Goal: Task Accomplishment & Management: Complete application form

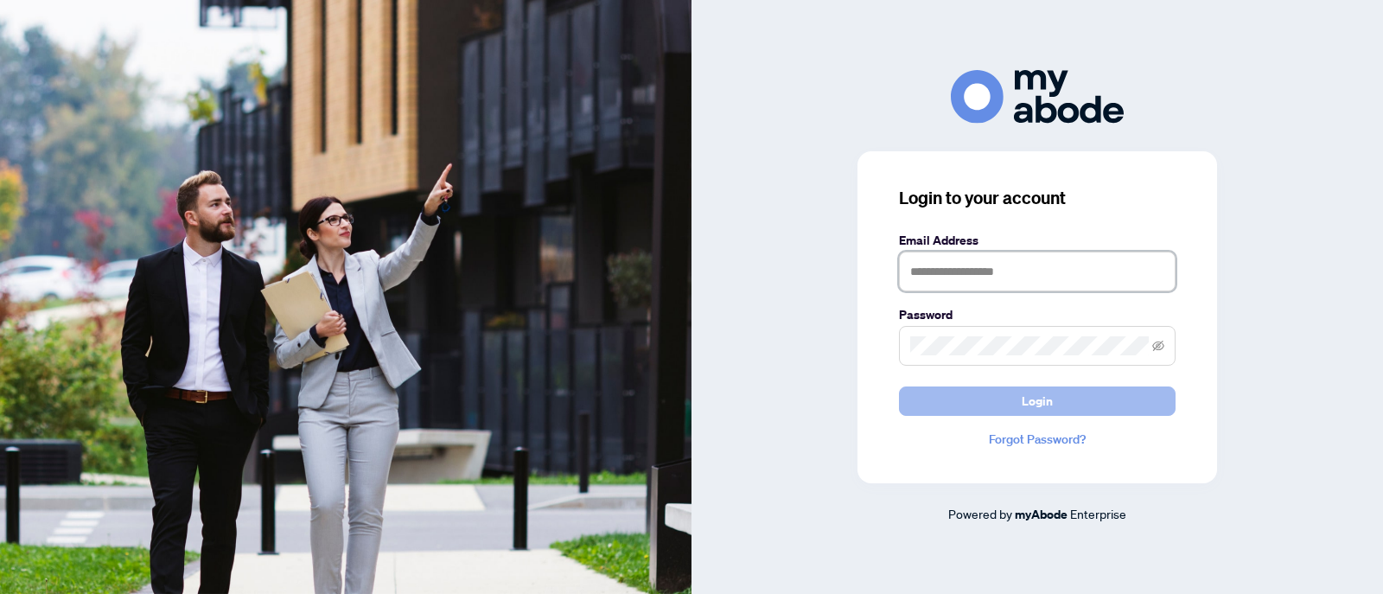
type input "**********"
click at [1030, 395] on span "Login" at bounding box center [1036, 401] width 31 height 28
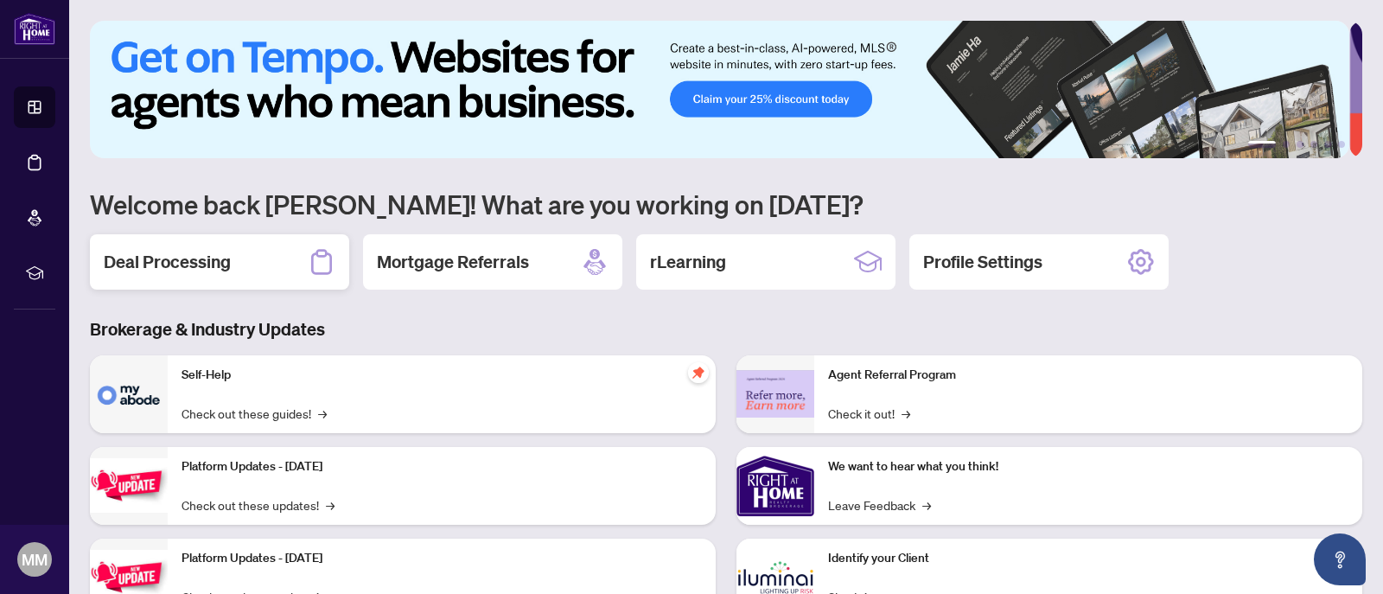
click at [226, 257] on h2 "Deal Processing" at bounding box center [167, 262] width 127 height 24
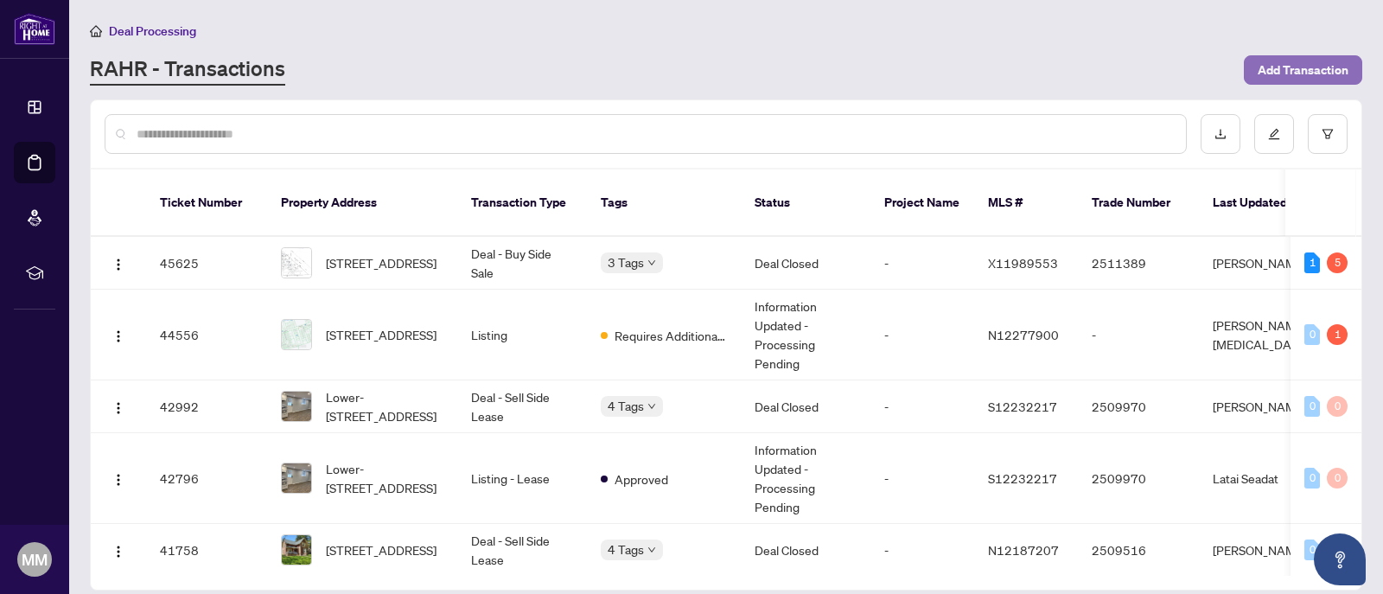
click at [1258, 71] on span "Add Transaction" at bounding box center [1302, 70] width 91 height 28
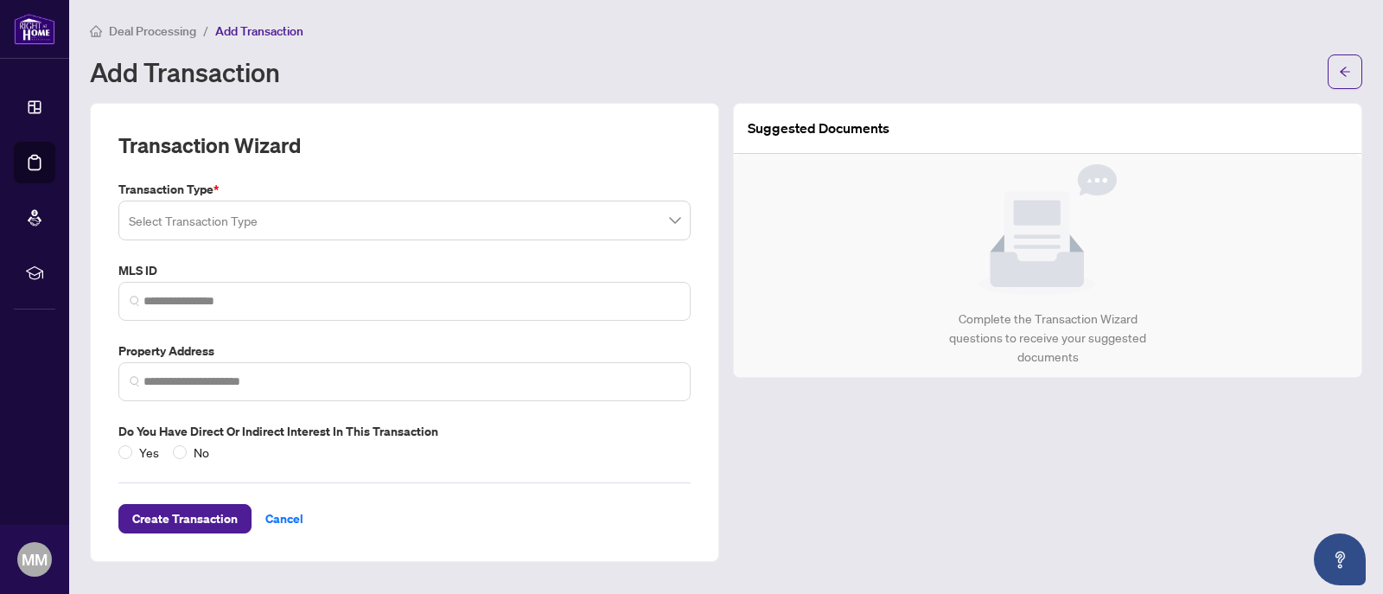
click at [193, 229] on input "search" at bounding box center [397, 223] width 536 height 38
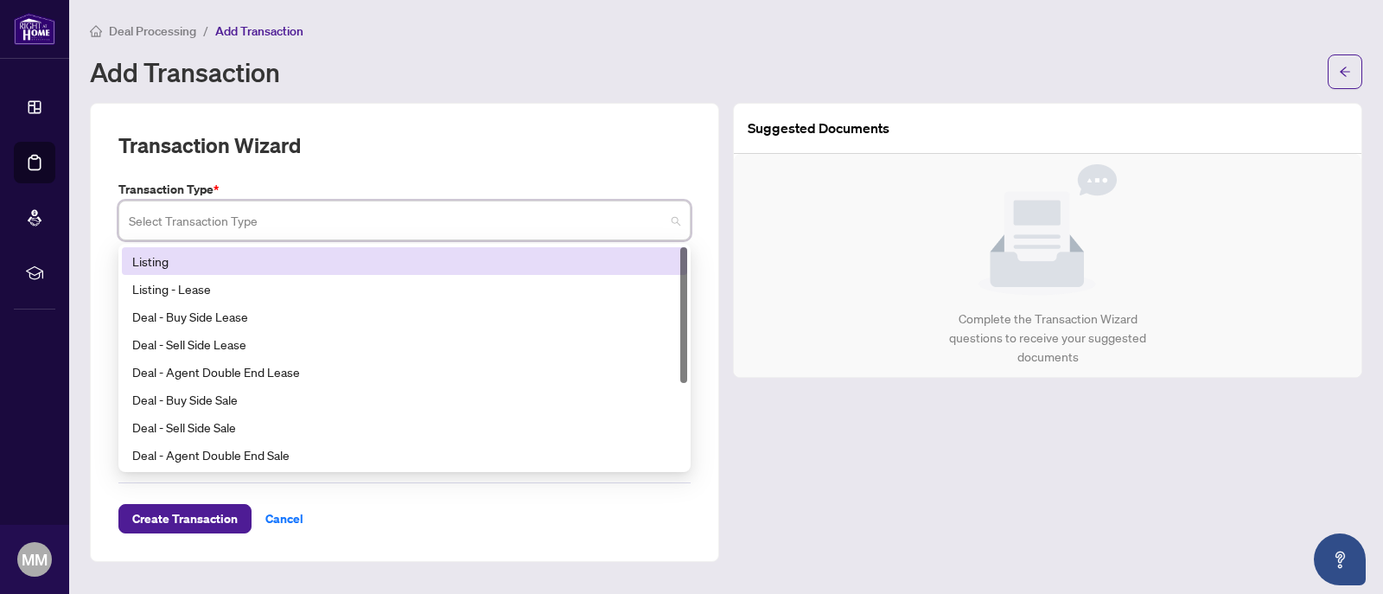
click at [201, 265] on div "Listing" at bounding box center [404, 260] width 544 height 19
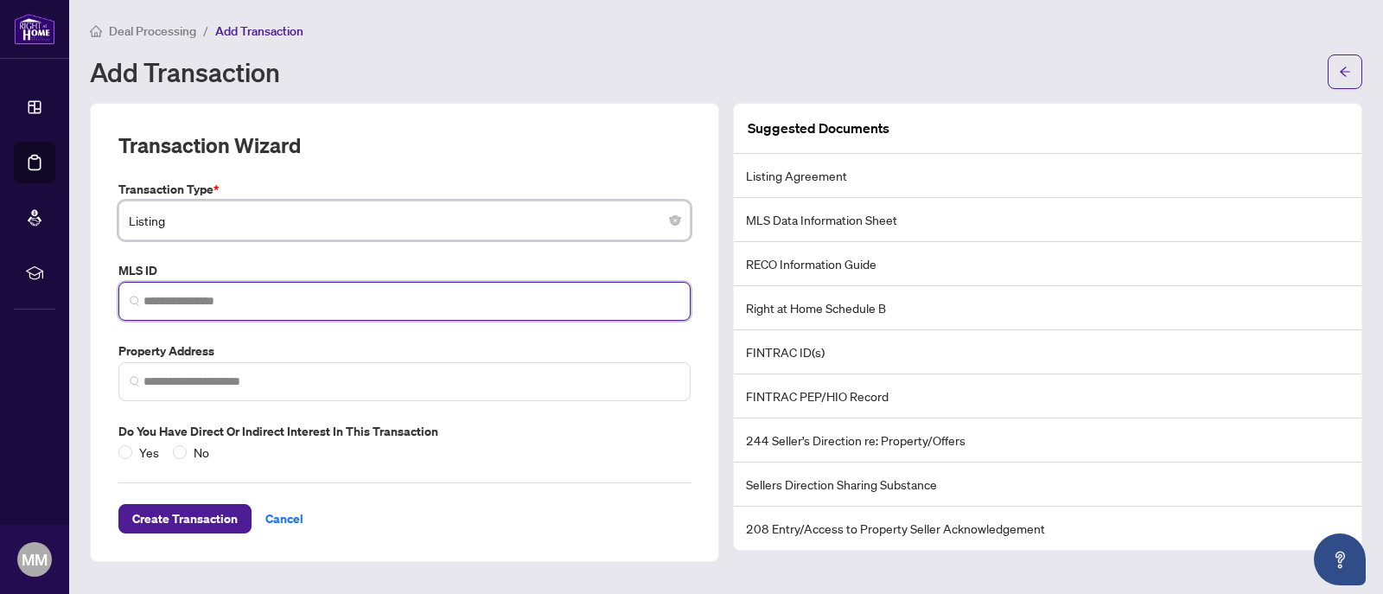
click at [200, 298] on input "search" at bounding box center [411, 301] width 536 height 18
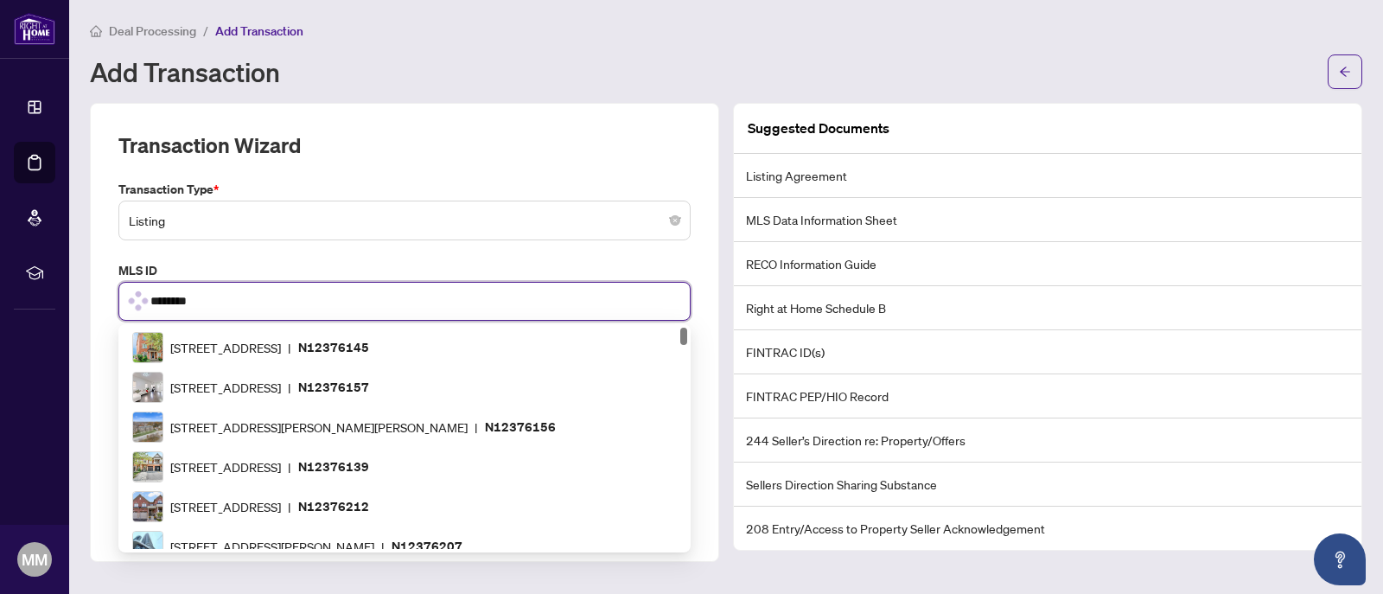
type input "*********"
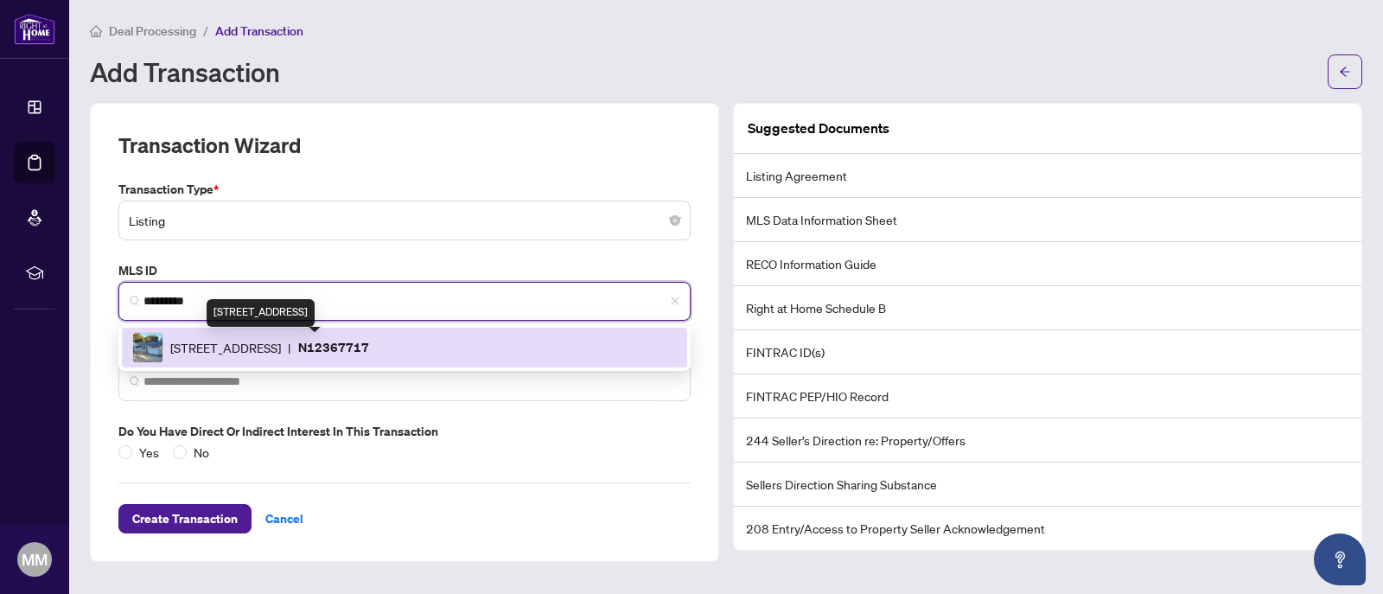
click at [281, 345] on span "[STREET_ADDRESS]" at bounding box center [225, 347] width 111 height 19
type input "**********"
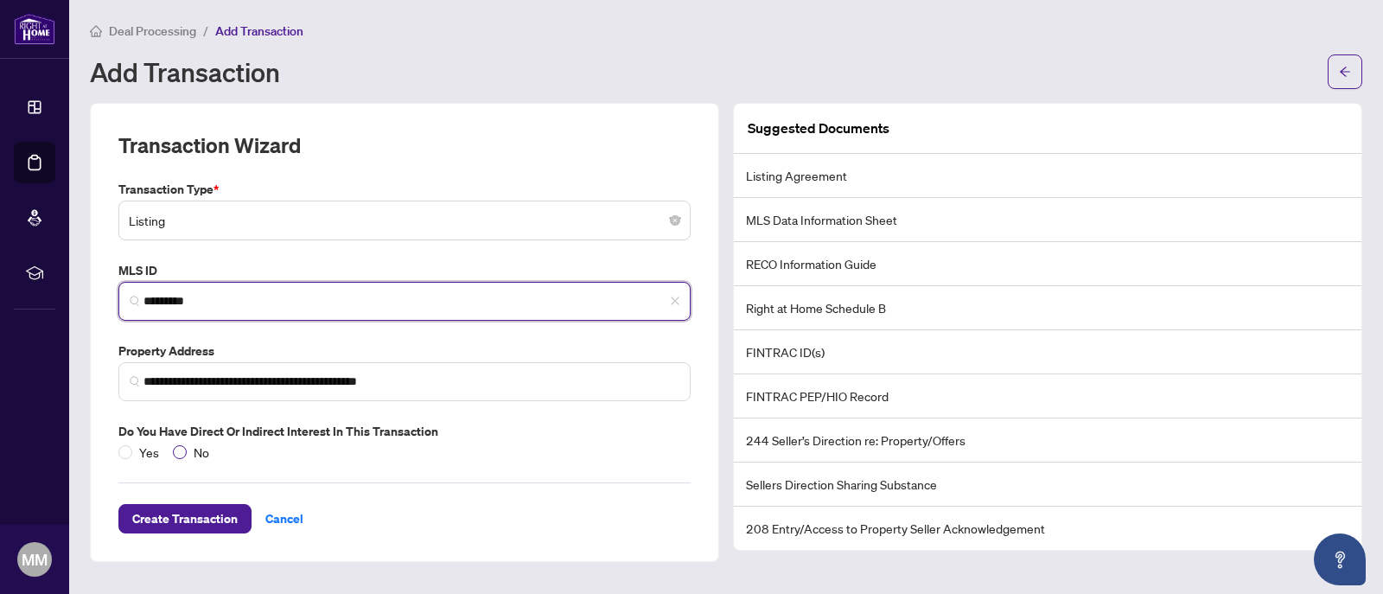
type input "*********"
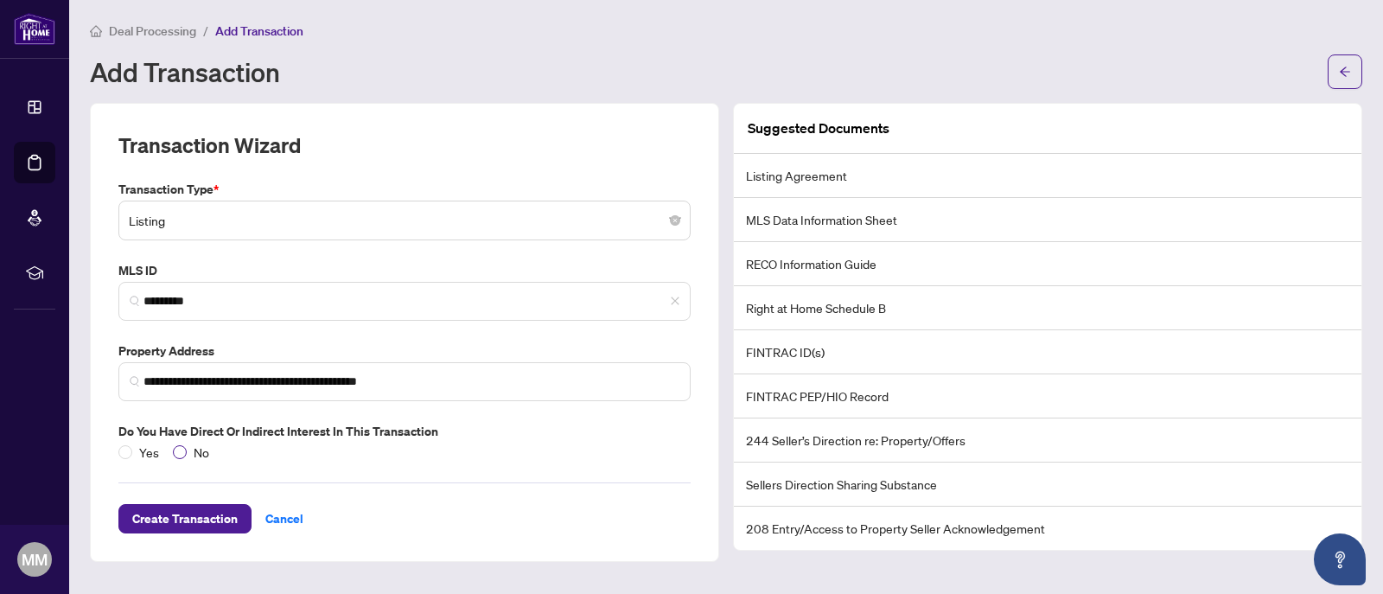
click at [199, 454] on span "No" at bounding box center [201, 451] width 29 height 19
click at [196, 516] on span "Create Transaction" at bounding box center [184, 519] width 105 height 28
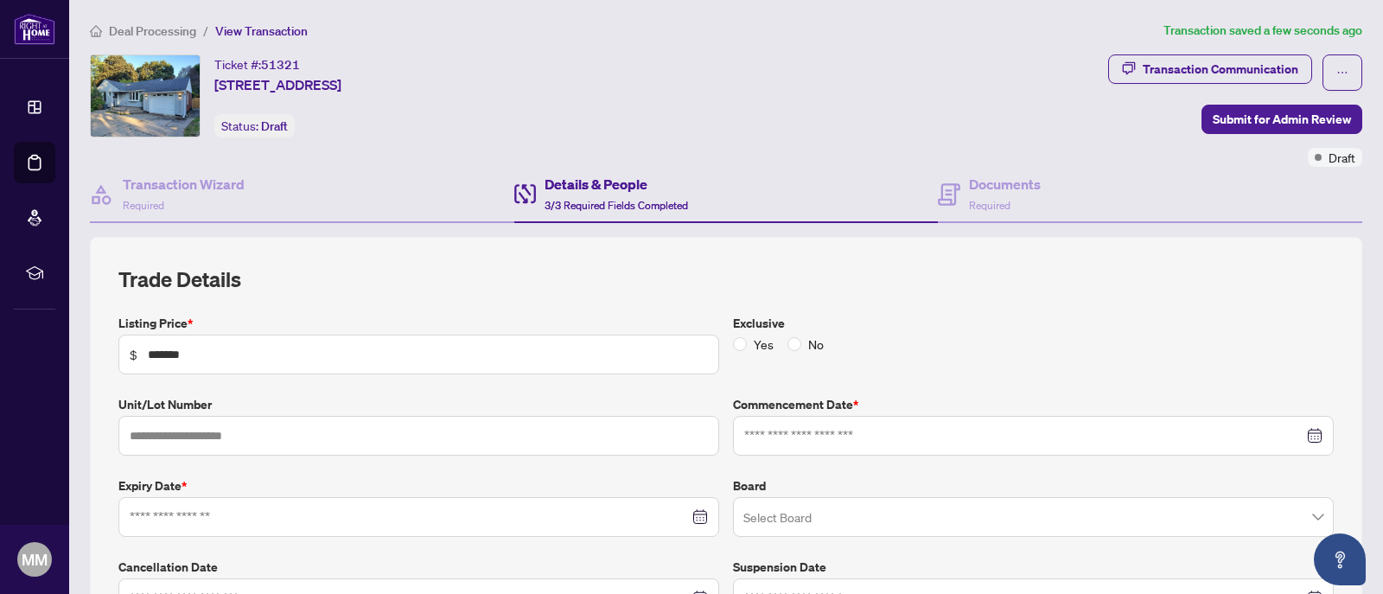
type input "**********"
click at [808, 350] on span "No" at bounding box center [815, 343] width 29 height 19
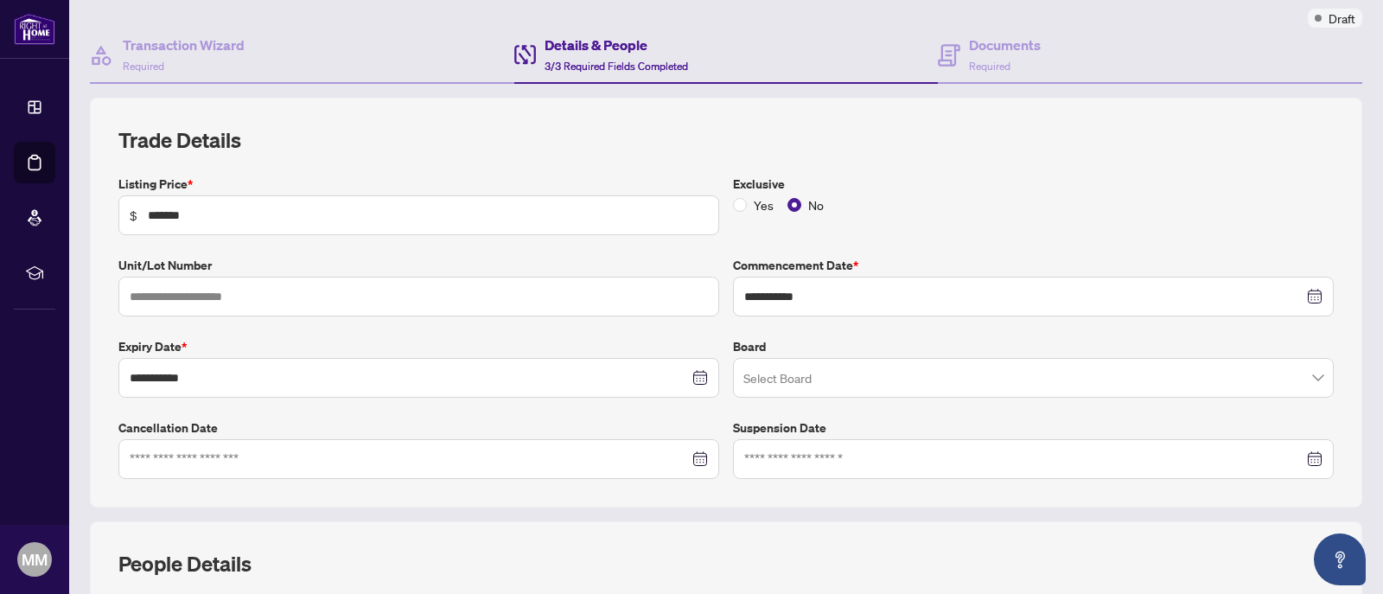
scroll to position [173, 0]
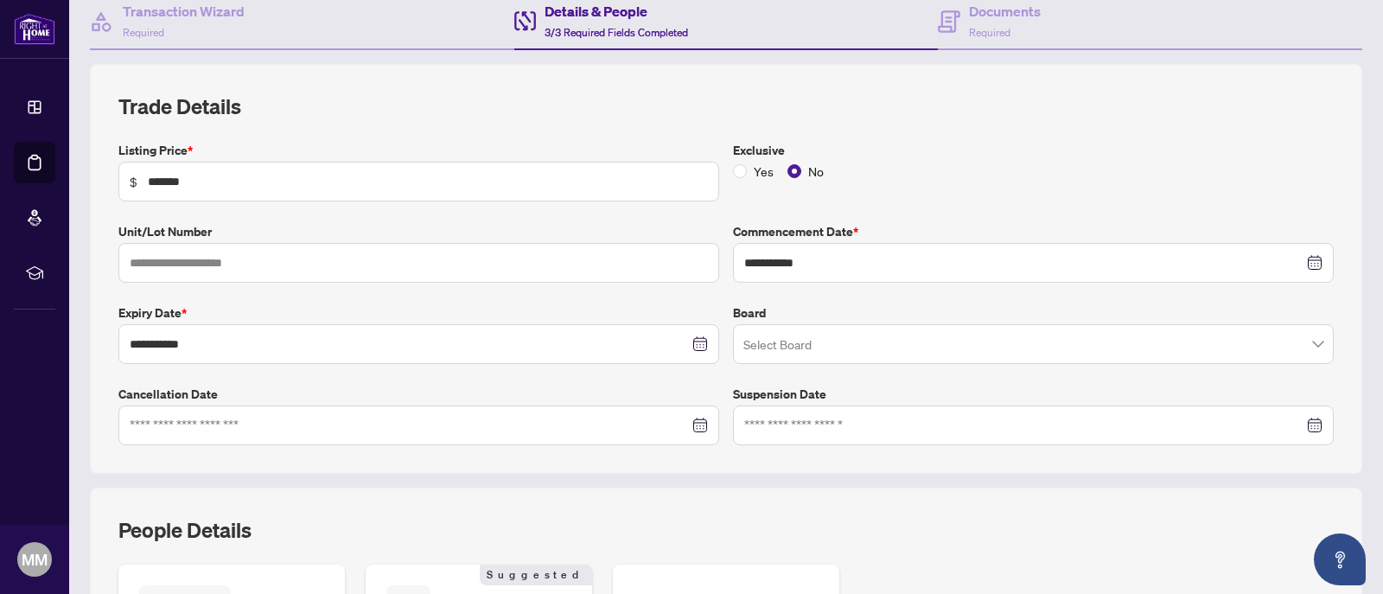
click at [761, 351] on input "search" at bounding box center [1025, 346] width 564 height 38
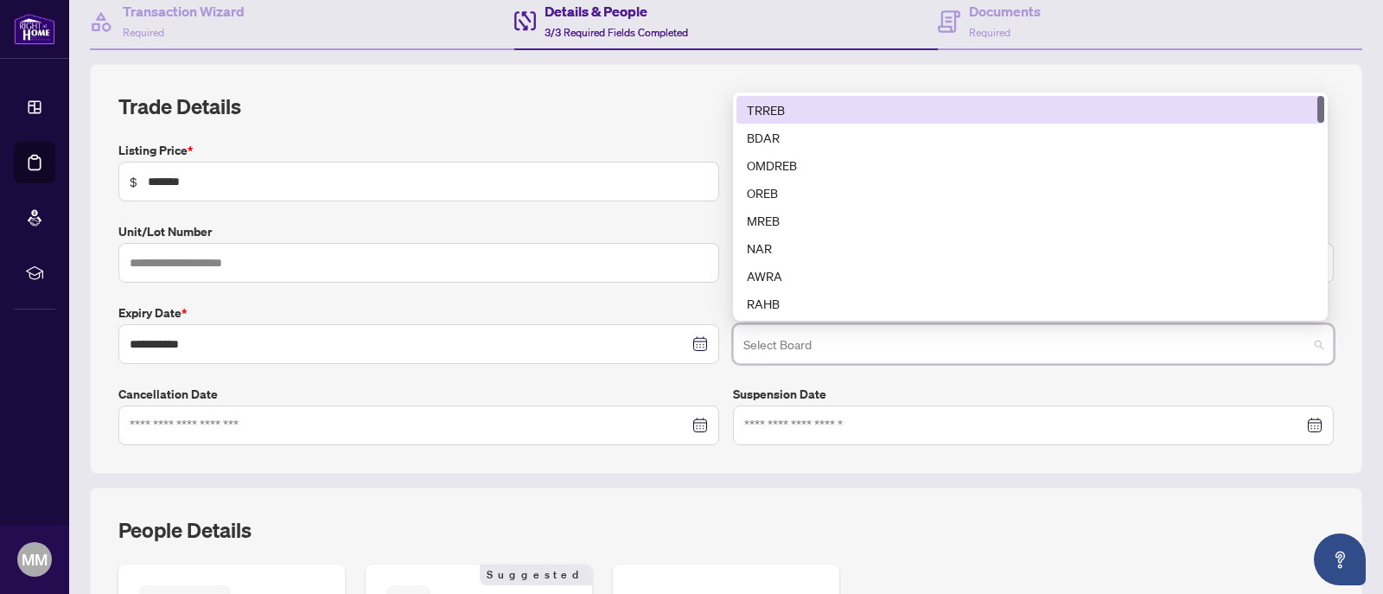
click at [779, 112] on div "TRREB" at bounding box center [1030, 109] width 567 height 19
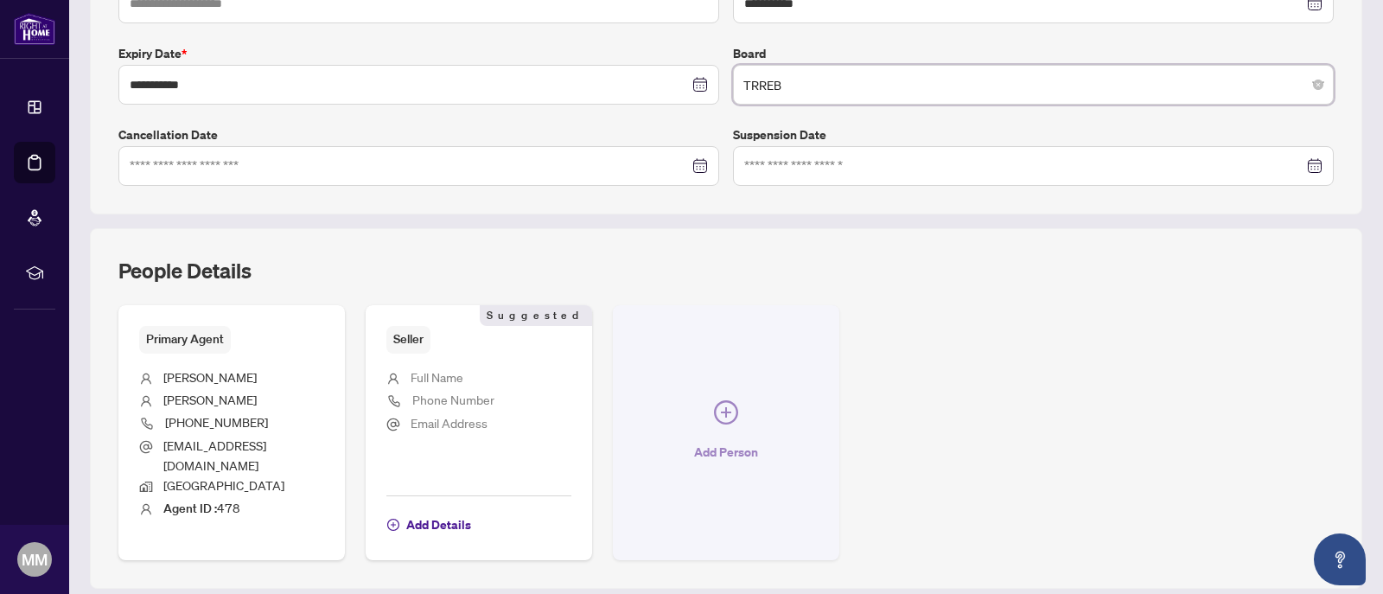
scroll to position [473, 0]
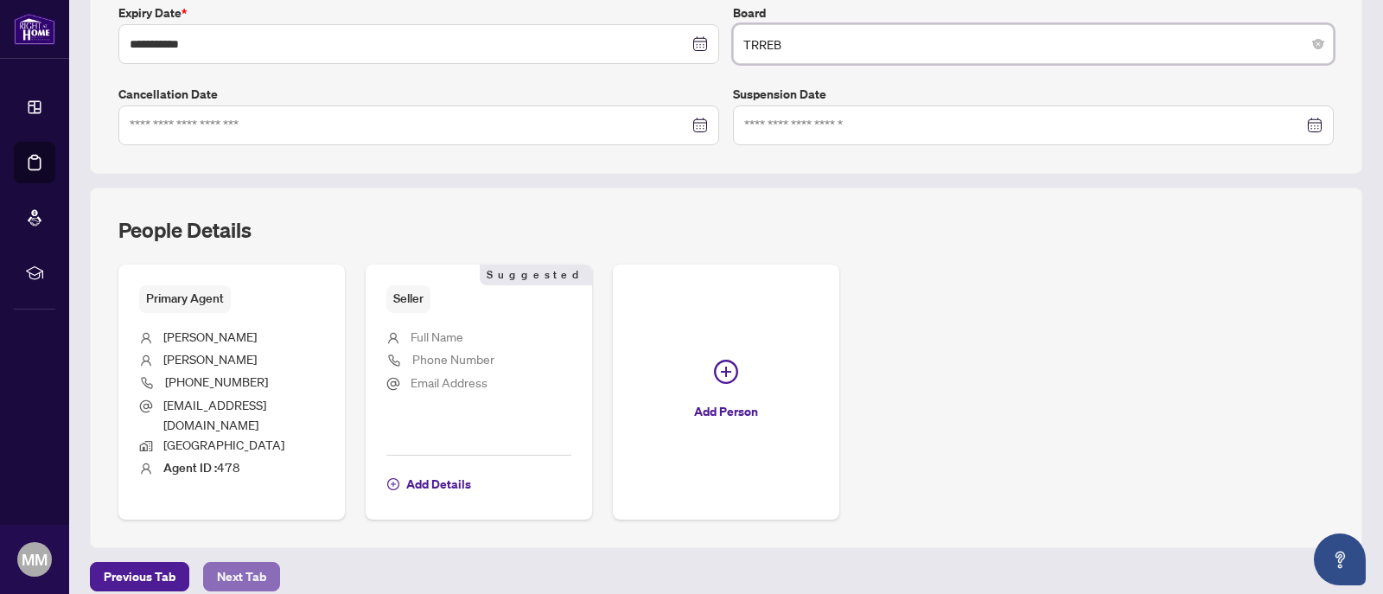
click at [259, 564] on span "Next Tab" at bounding box center [241, 577] width 49 height 28
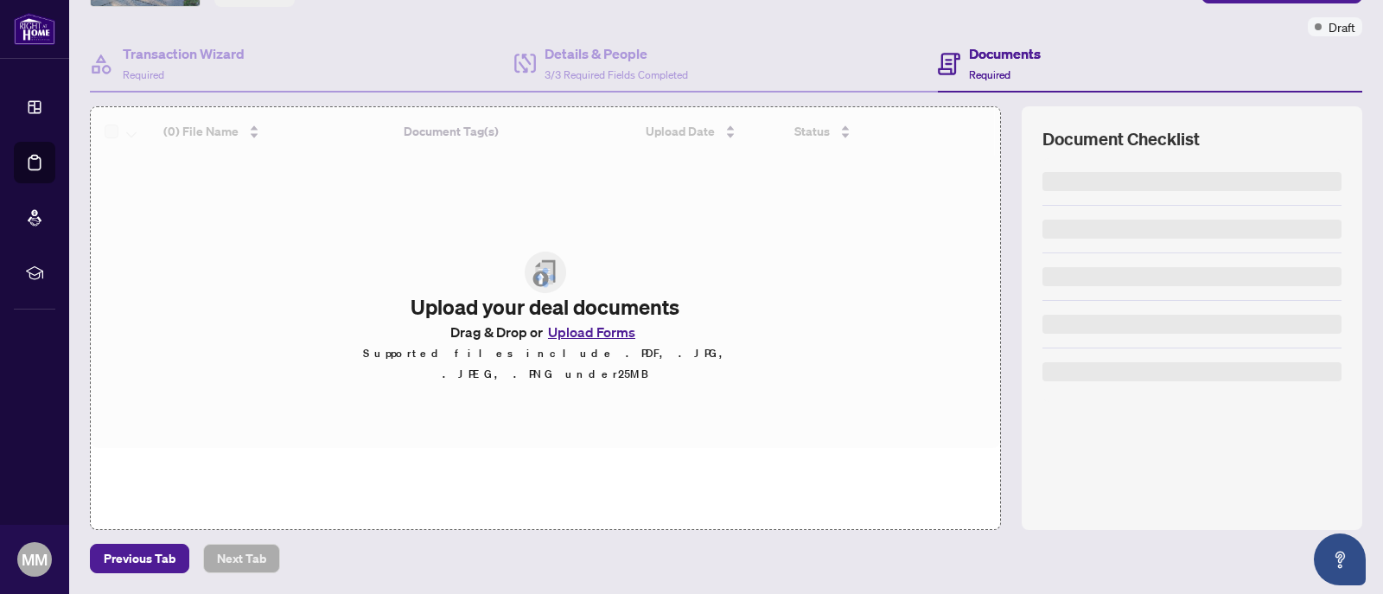
scroll to position [130, 0]
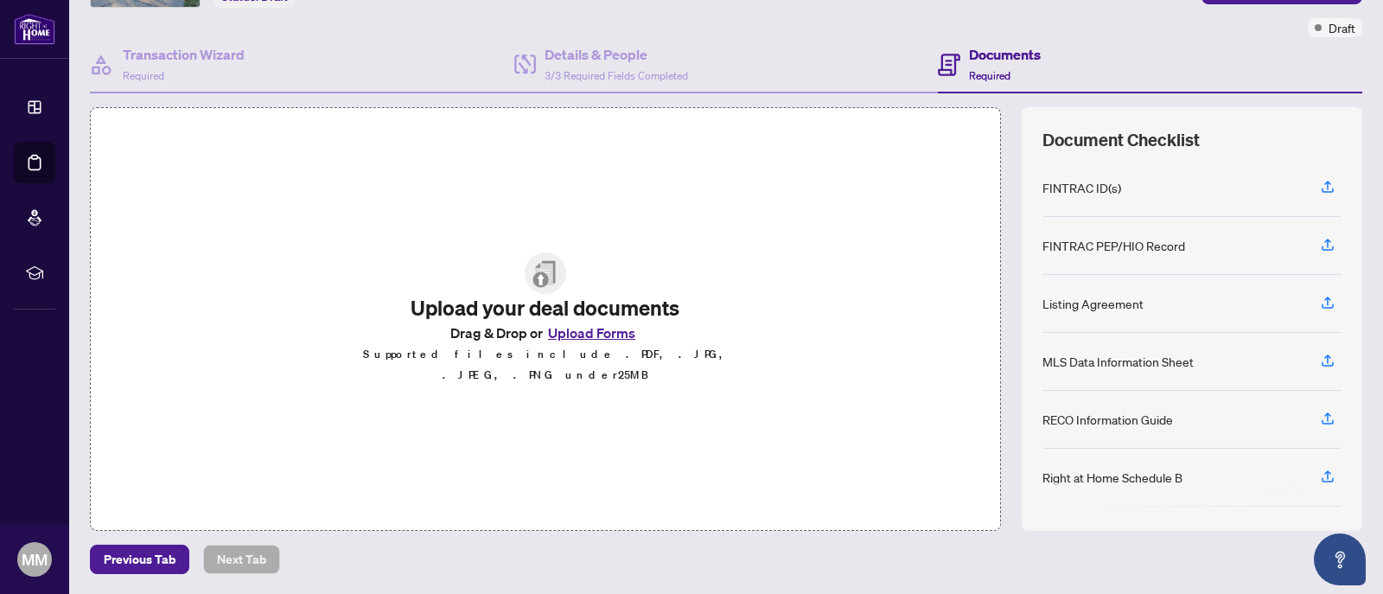
click at [567, 343] on button "Upload Forms" at bounding box center [592, 332] width 98 height 22
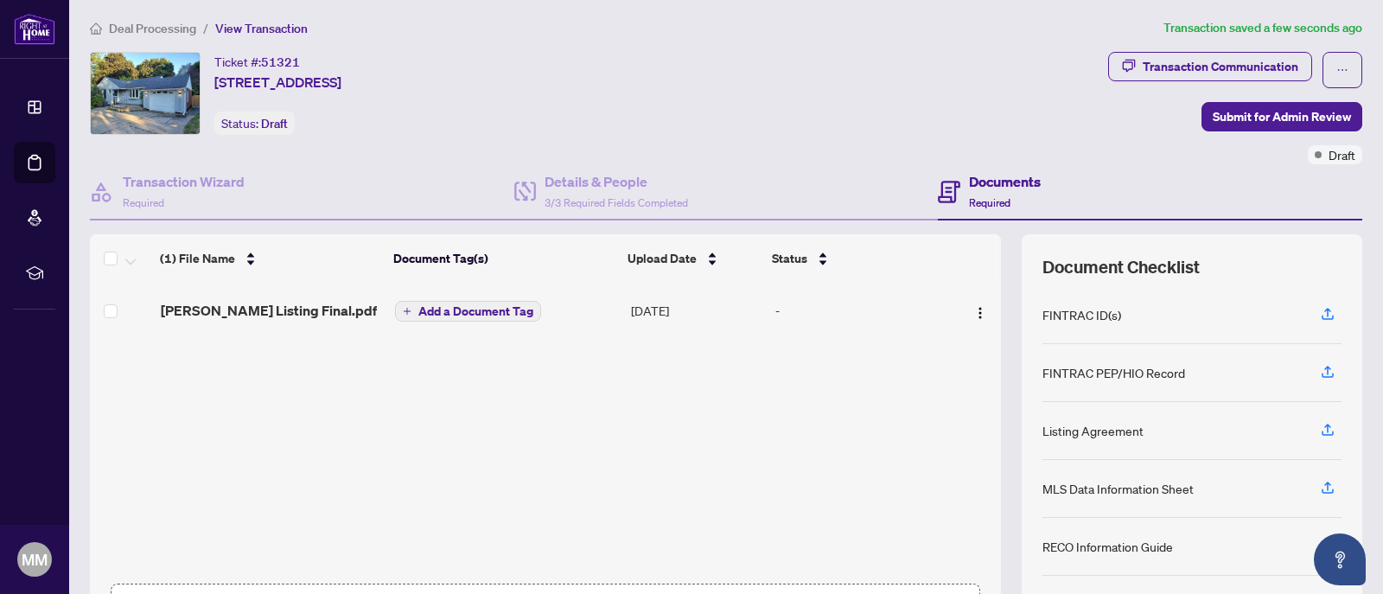
scroll to position [0, 0]
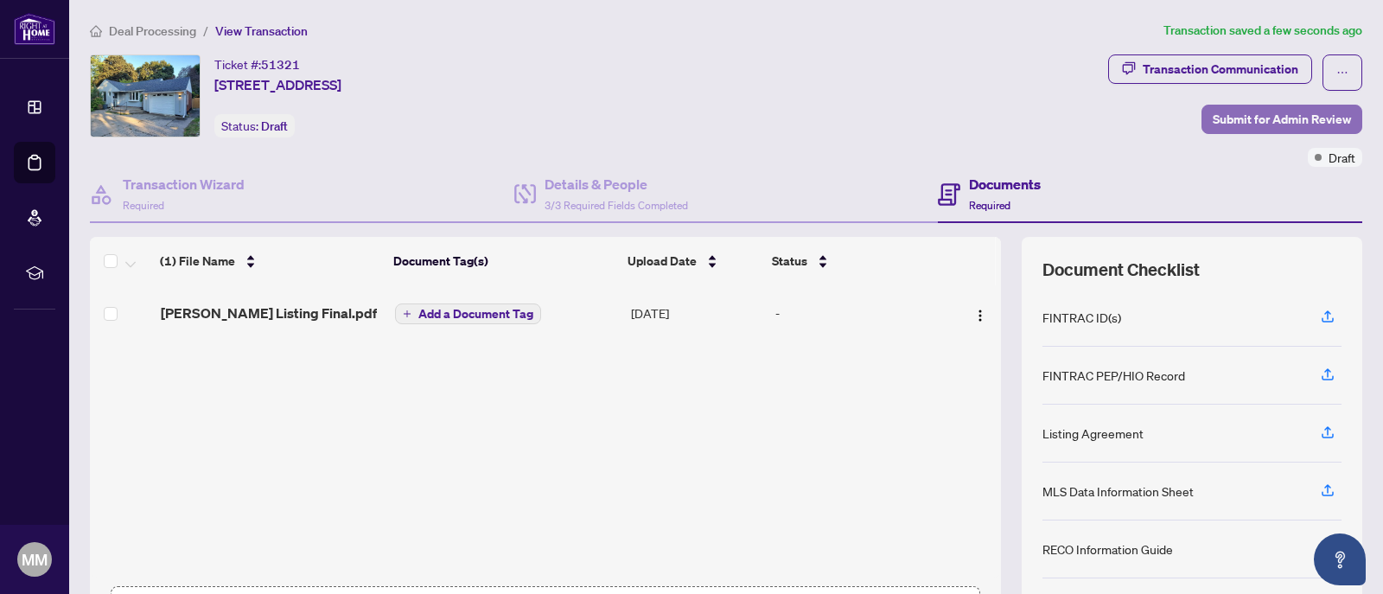
click at [1230, 121] on span "Submit for Admin Review" at bounding box center [1281, 119] width 138 height 28
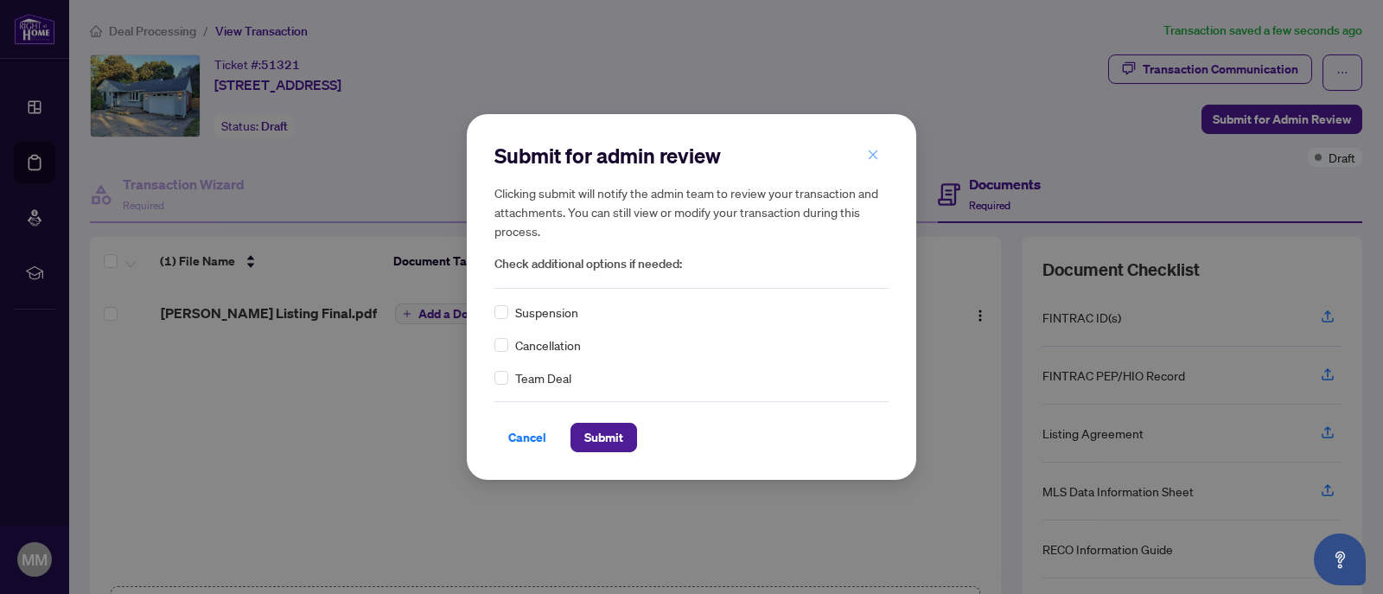
click at [873, 165] on span "button" at bounding box center [873, 155] width 12 height 28
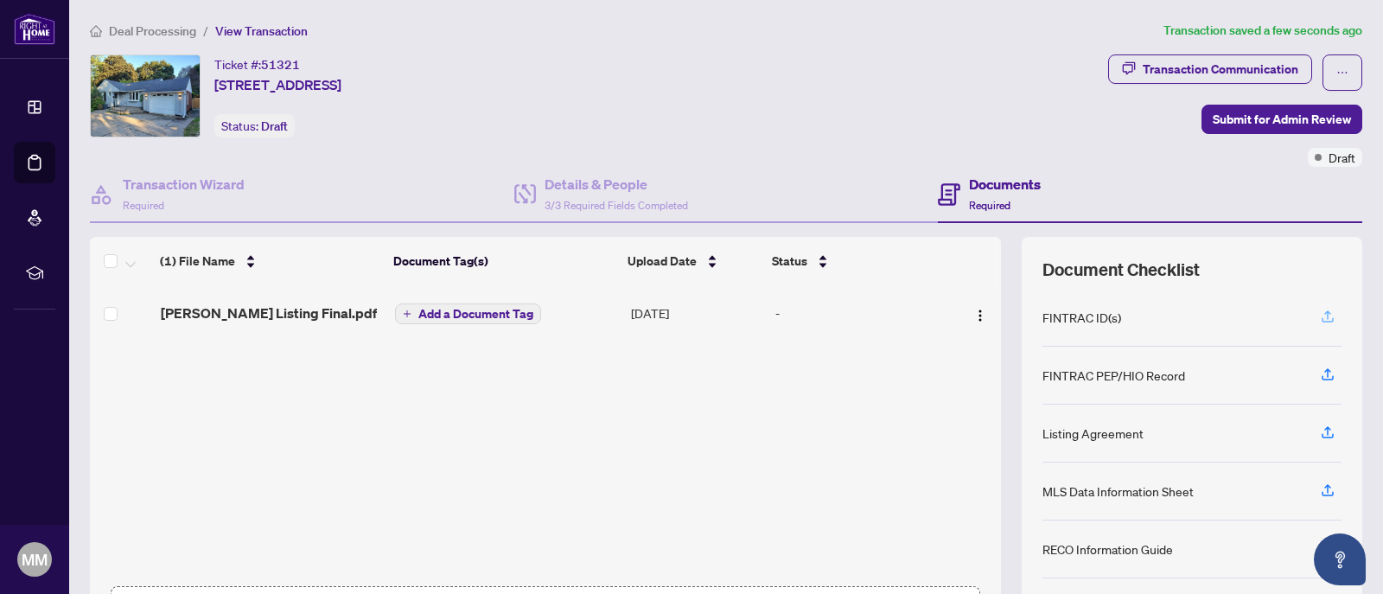
click at [1319, 320] on icon "button" at bounding box center [1327, 316] width 16 height 16
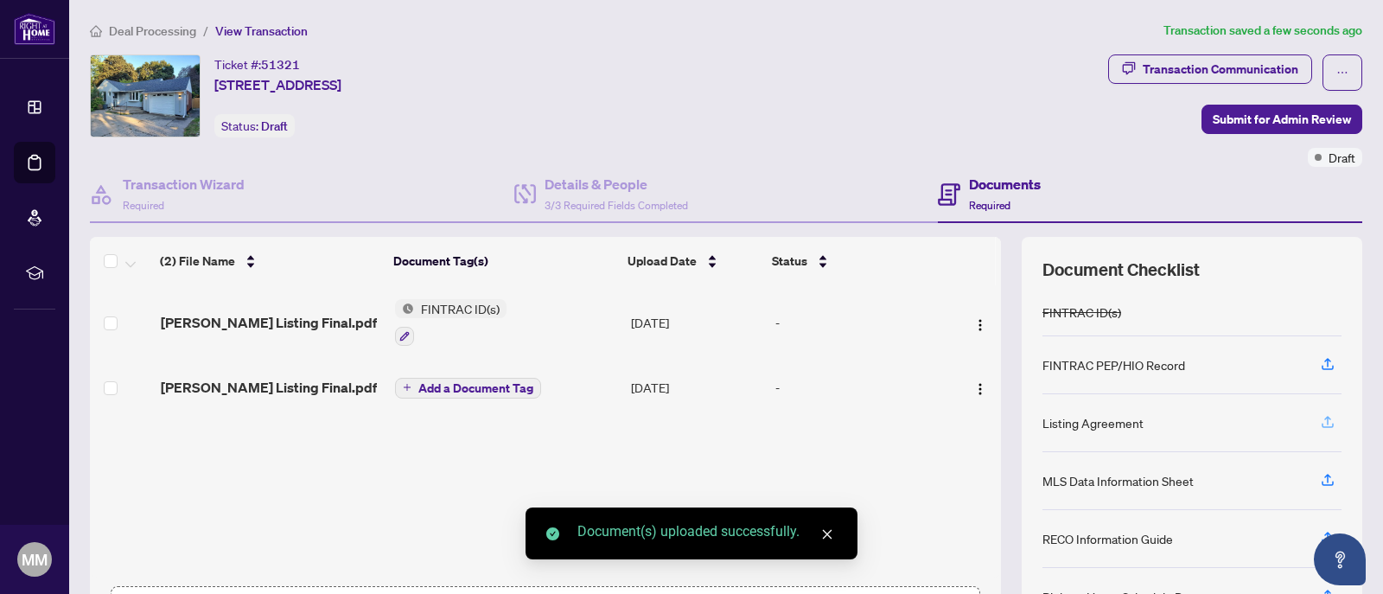
click at [1319, 423] on icon "button" at bounding box center [1327, 422] width 16 height 16
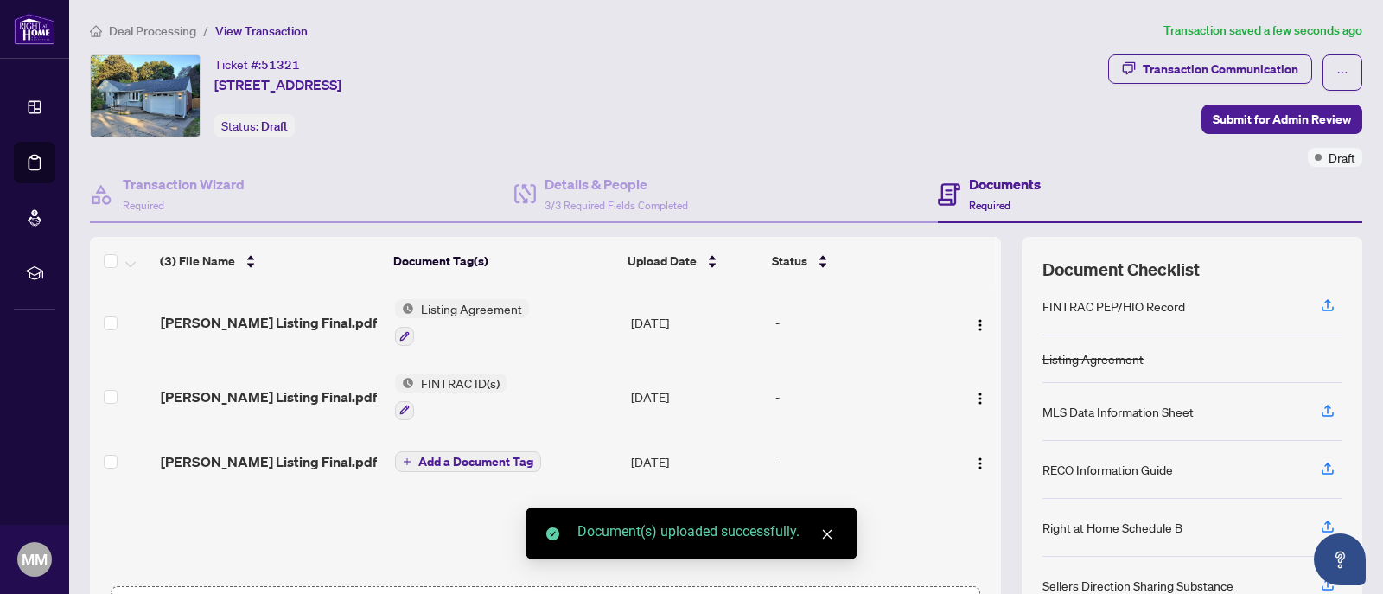
scroll to position [86, 0]
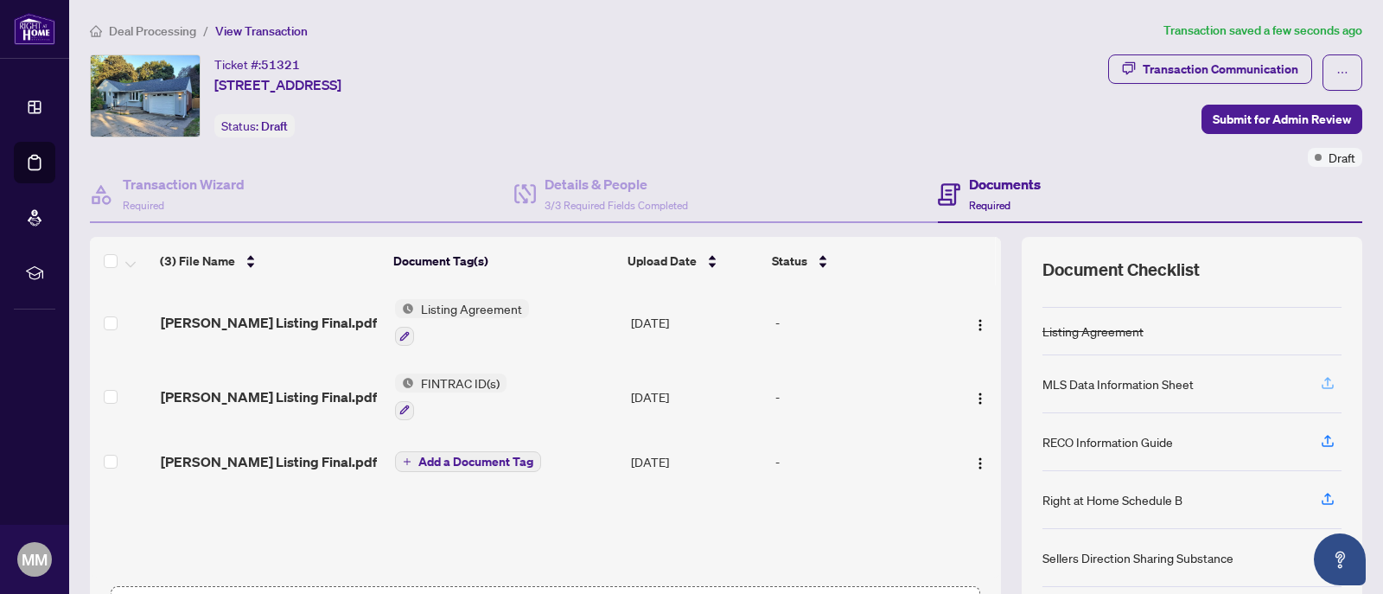
click at [1321, 387] on icon "button" at bounding box center [1327, 386] width 12 height 4
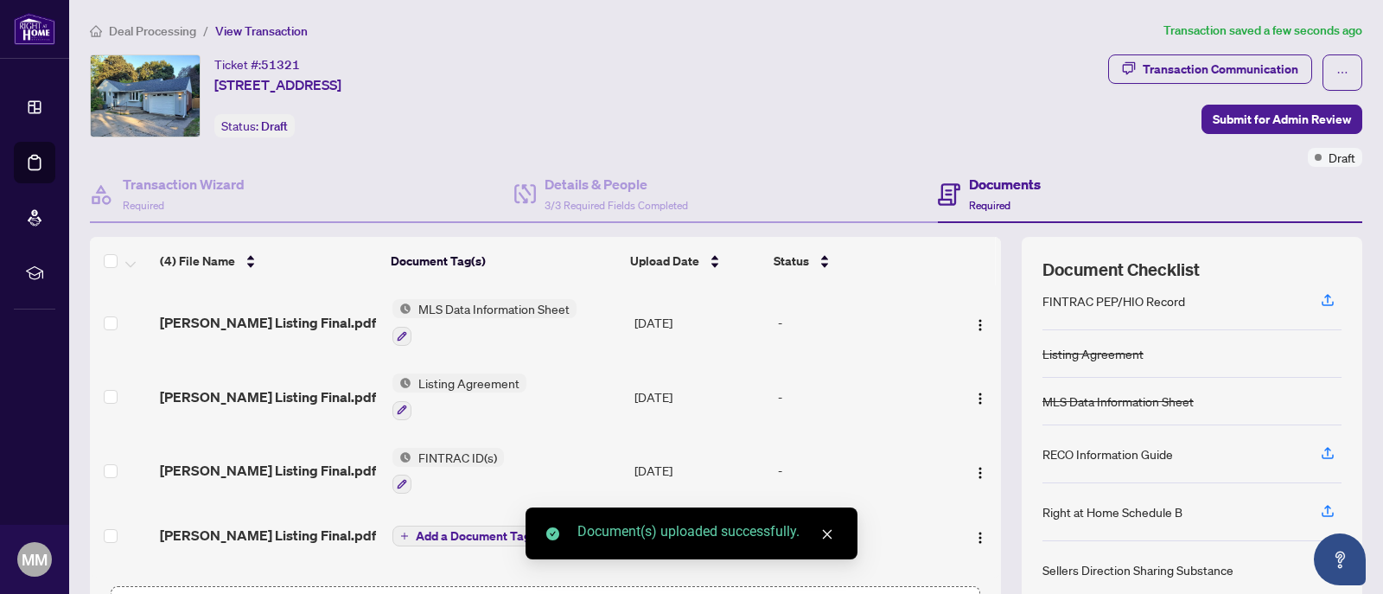
scroll to position [154, 0]
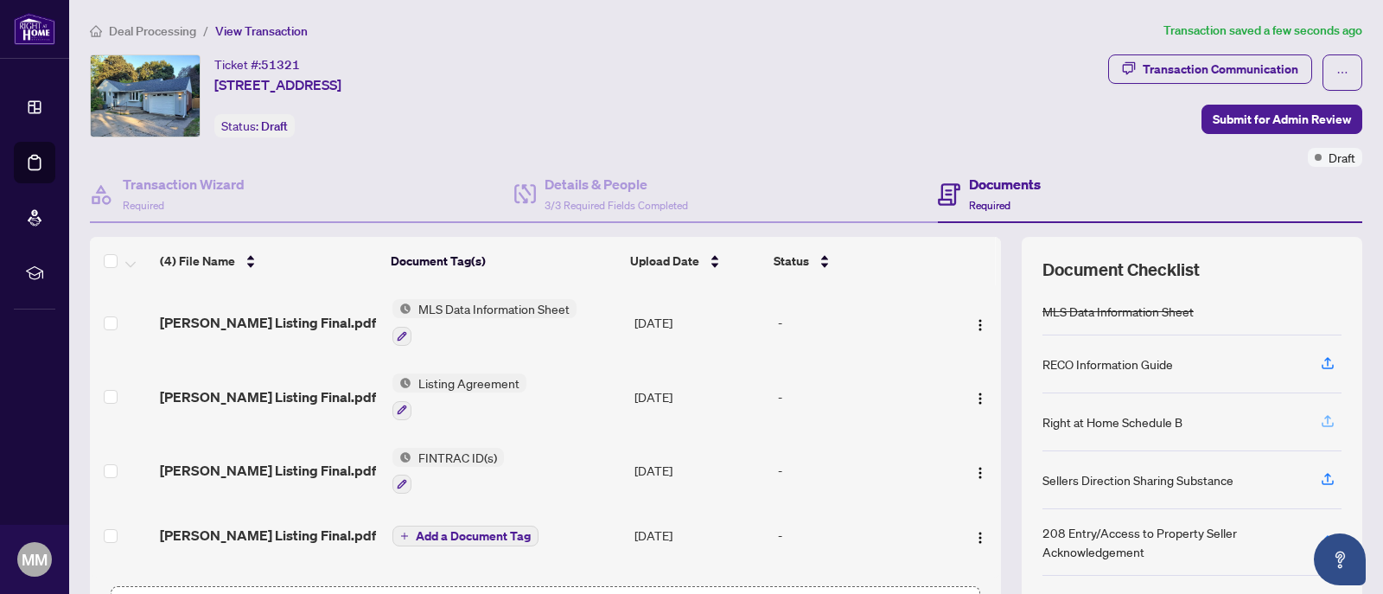
drag, startPoint x: 1315, startPoint y: 418, endPoint x: 1306, endPoint y: 418, distance: 9.5
click at [1319, 418] on icon "button" at bounding box center [1327, 421] width 16 height 16
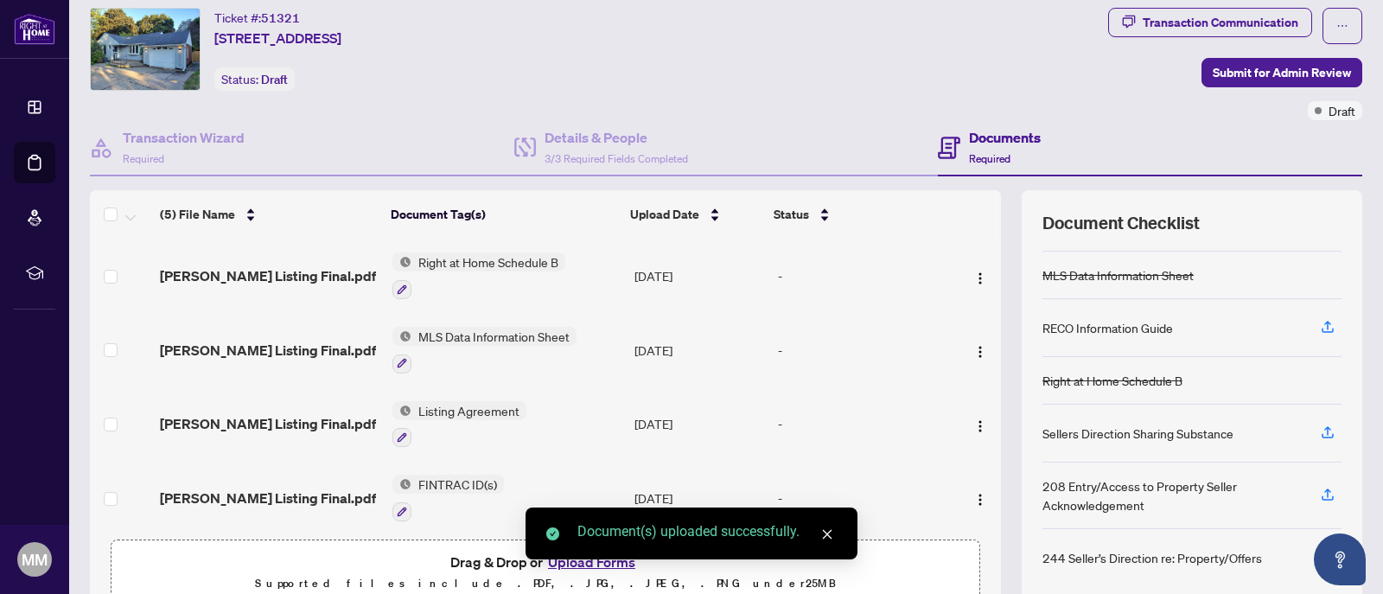
scroll to position [86, 0]
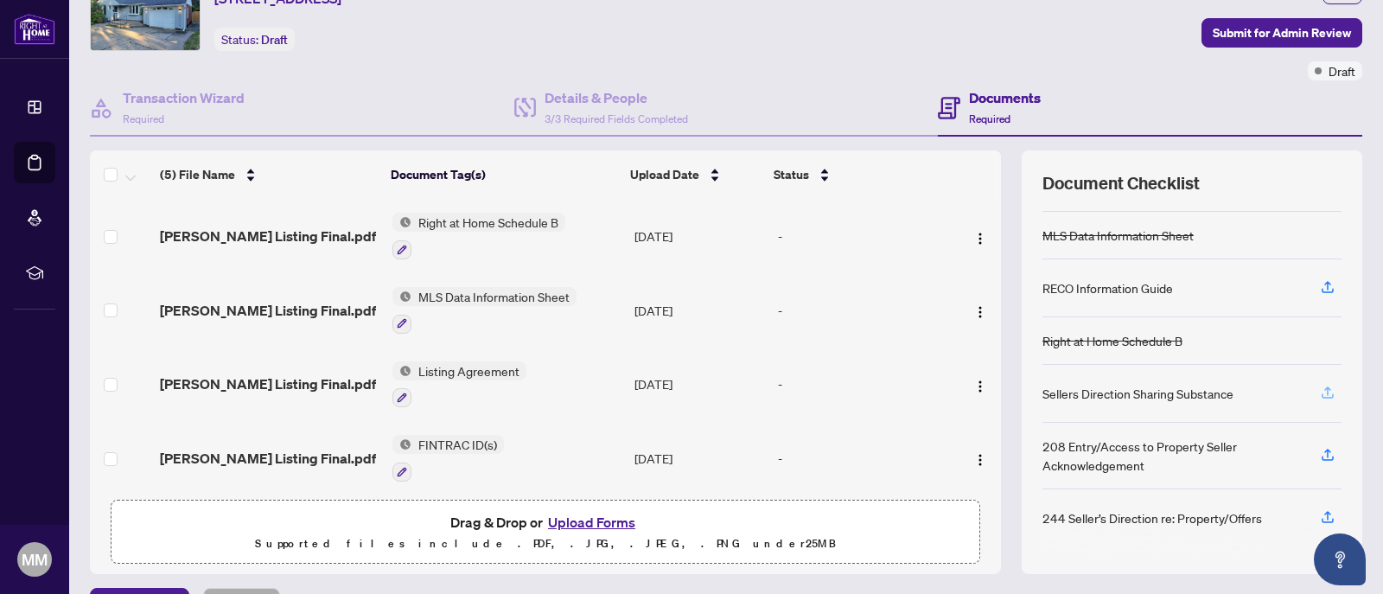
click at [1319, 392] on icon "button" at bounding box center [1327, 393] width 16 height 16
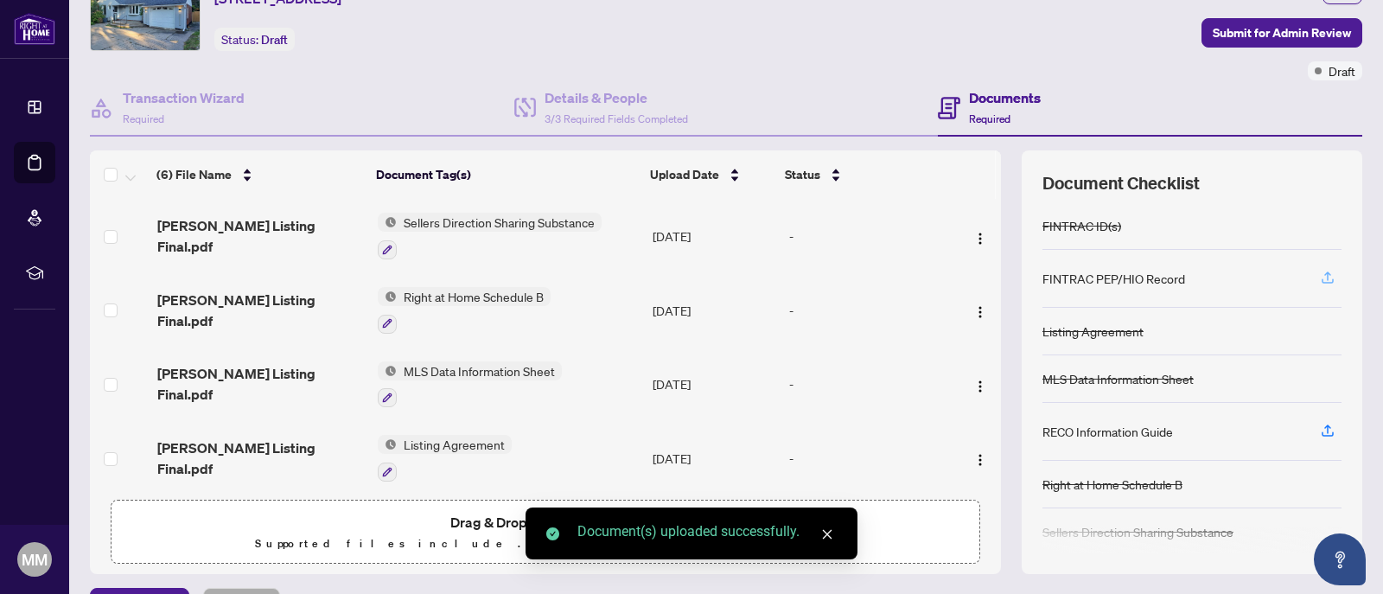
click at [1321, 281] on icon "button" at bounding box center [1327, 280] width 12 height 4
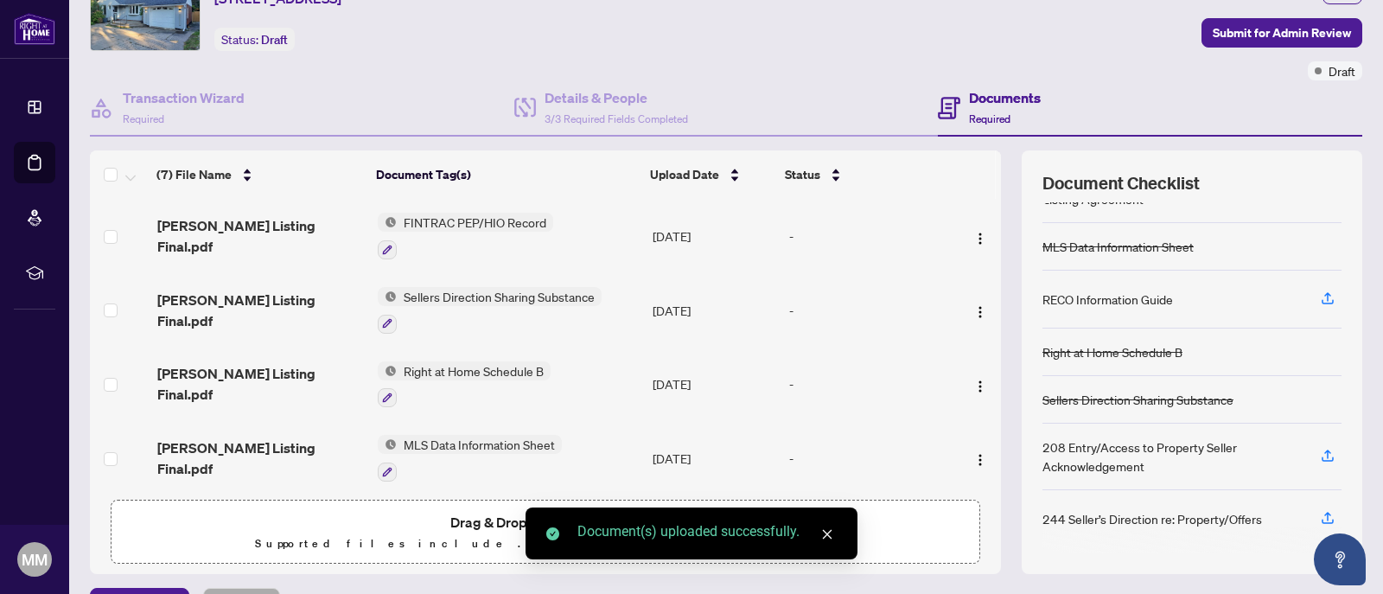
scroll to position [123, 0]
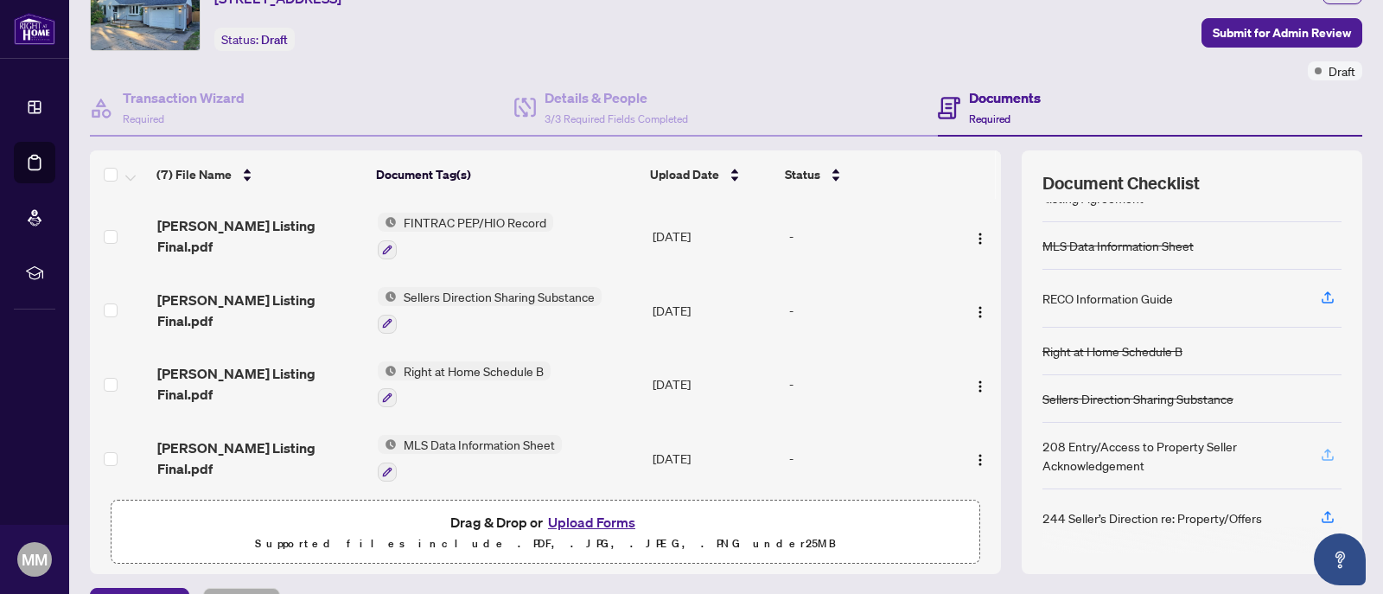
click at [1319, 453] on icon "button" at bounding box center [1327, 455] width 16 height 16
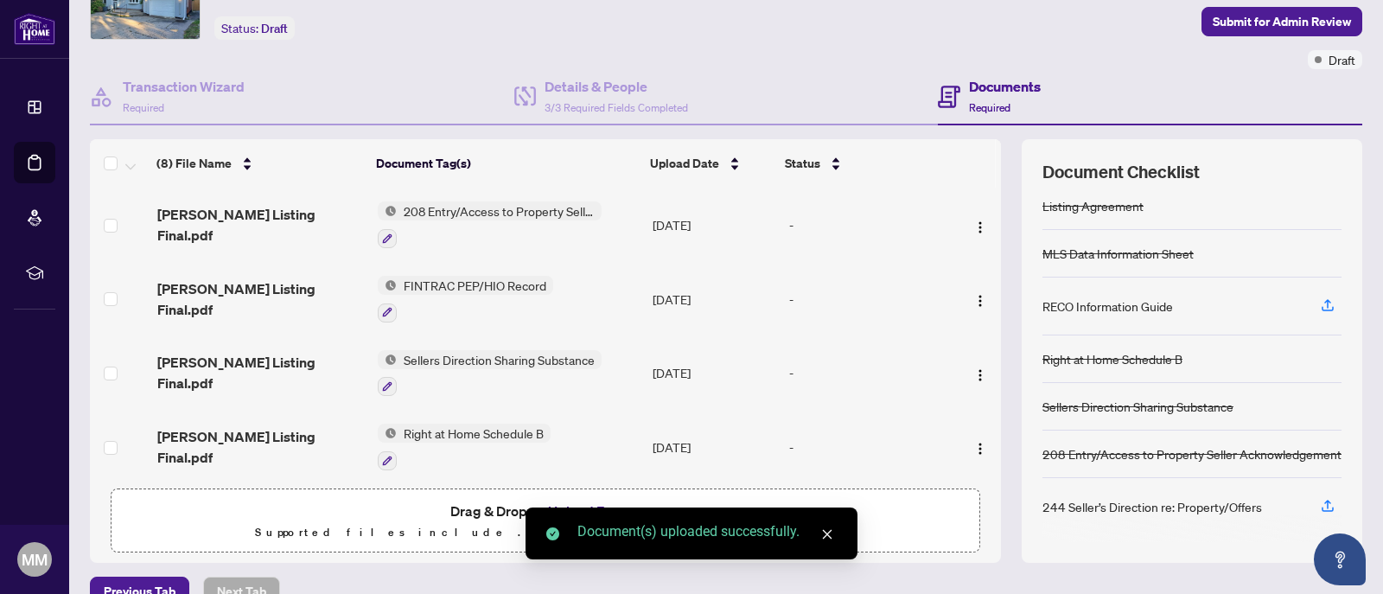
scroll to position [130, 0]
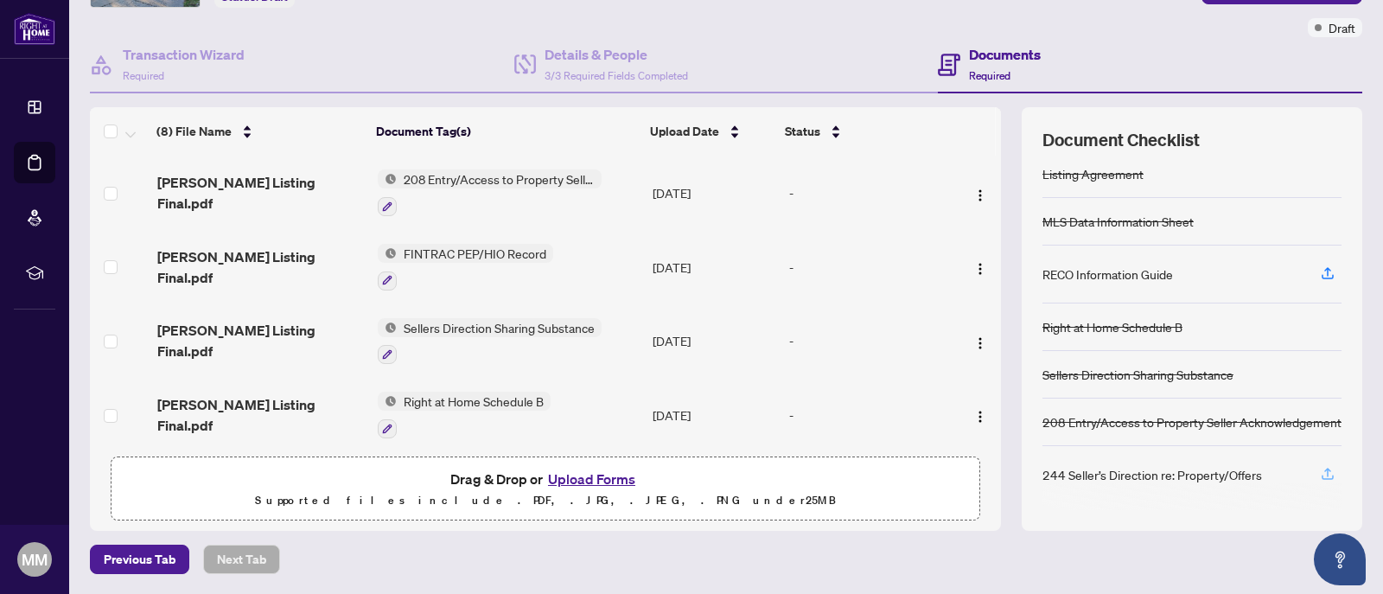
click at [1319, 474] on icon "button" at bounding box center [1327, 474] width 16 height 16
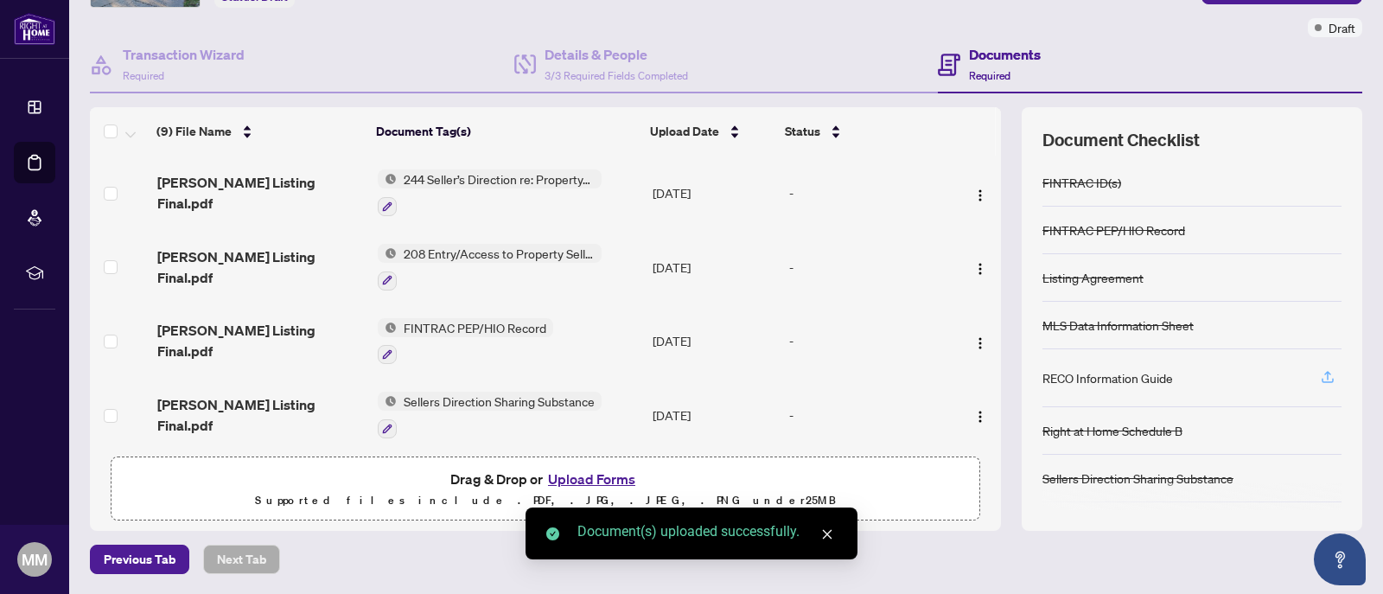
click at [1319, 378] on icon "button" at bounding box center [1327, 377] width 16 height 16
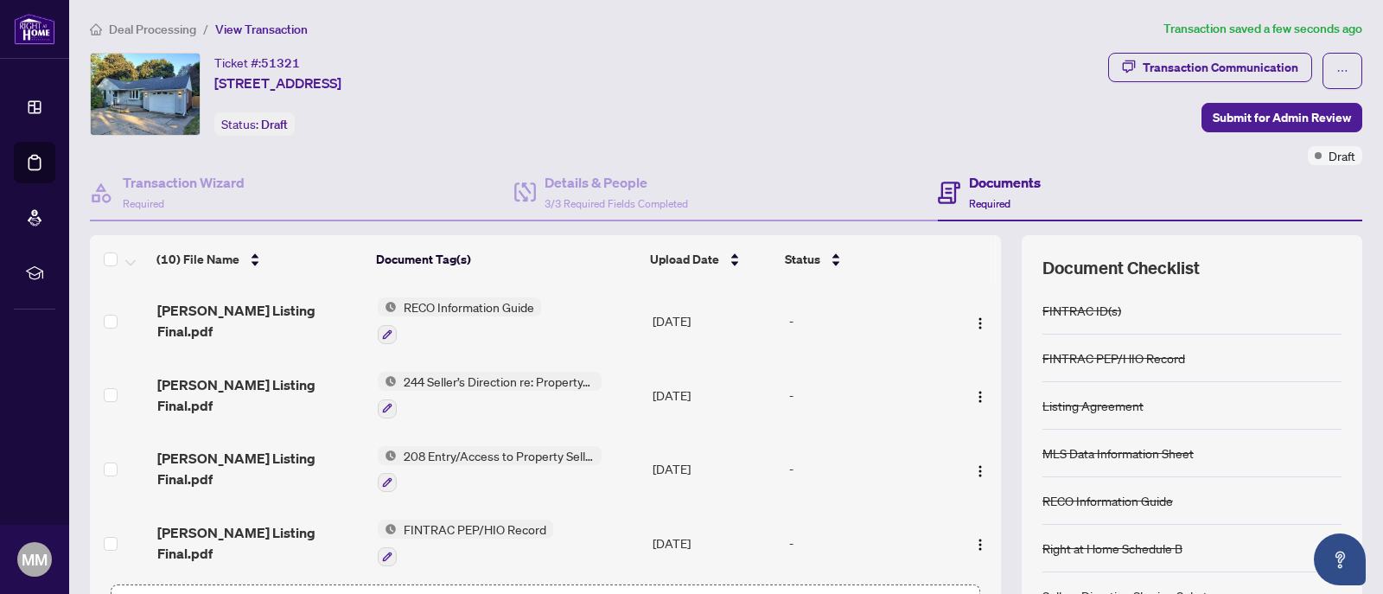
scroll to position [0, 0]
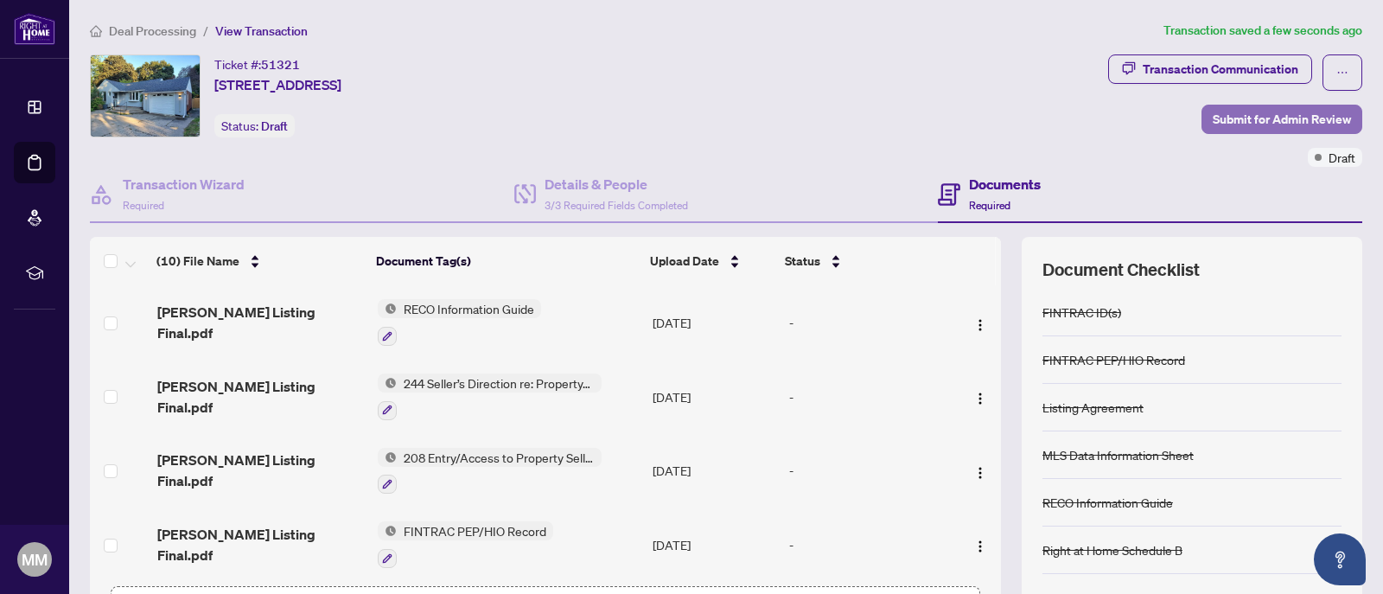
click at [1212, 122] on span "Submit for Admin Review" at bounding box center [1281, 119] width 138 height 28
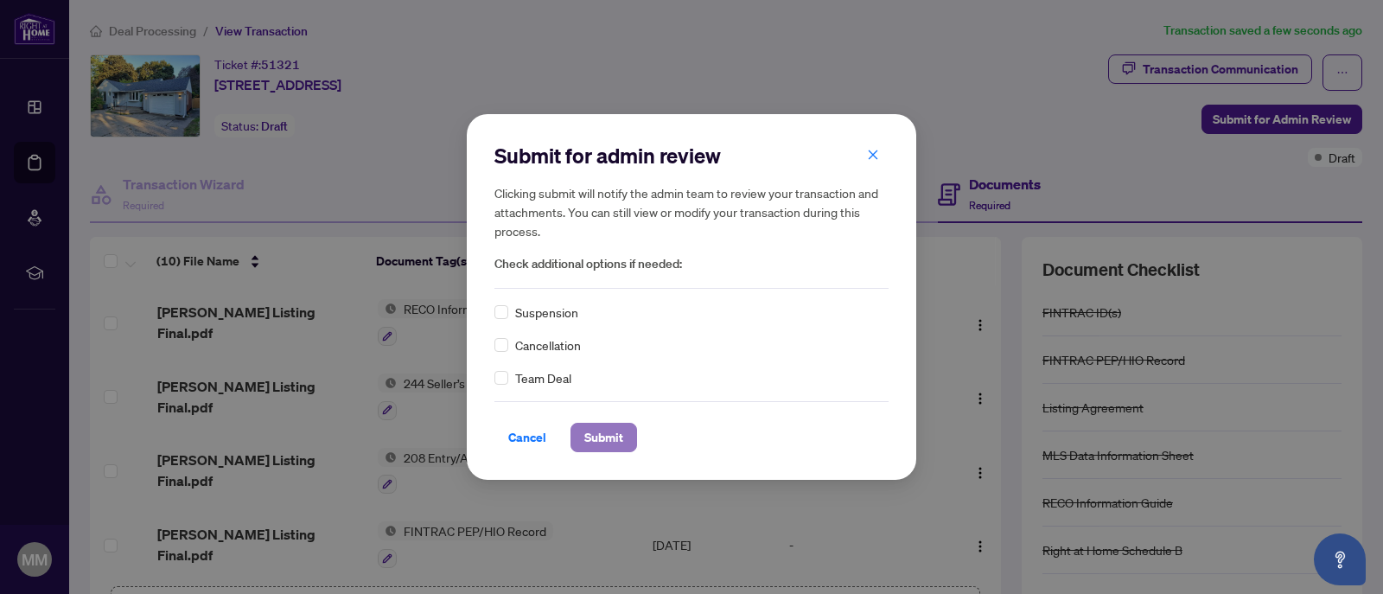
click at [624, 437] on button "Submit" at bounding box center [603, 437] width 67 height 29
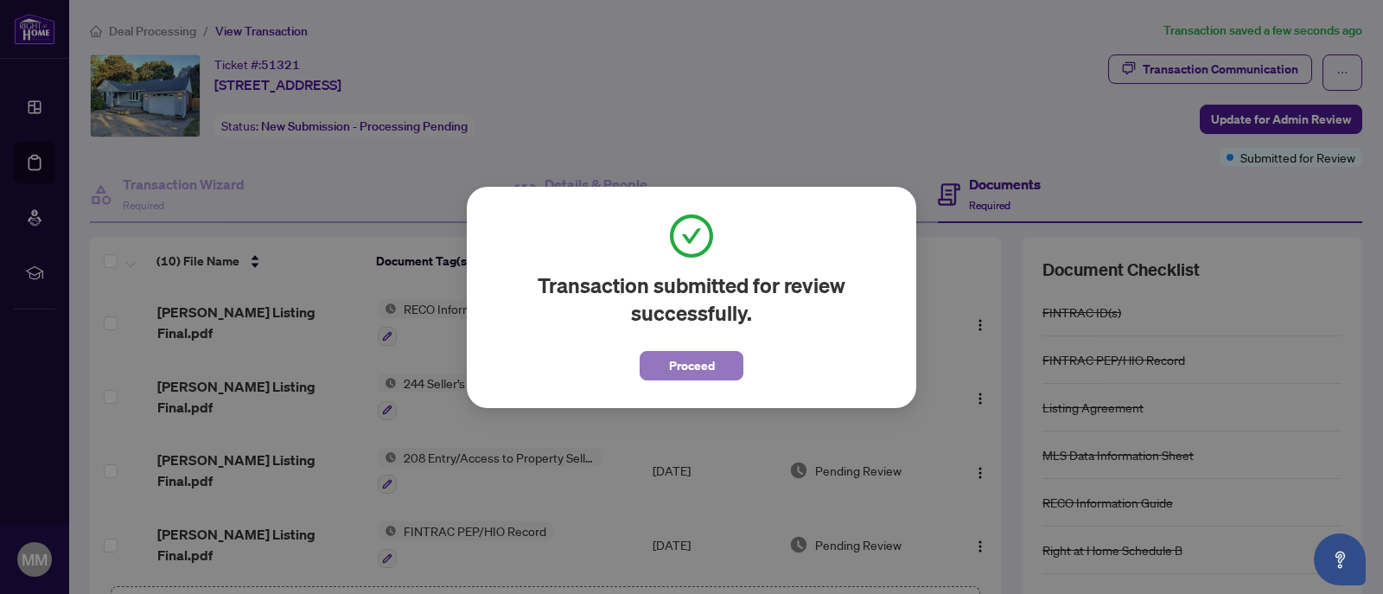
click at [719, 372] on button "Proceed" at bounding box center [691, 365] width 104 height 29
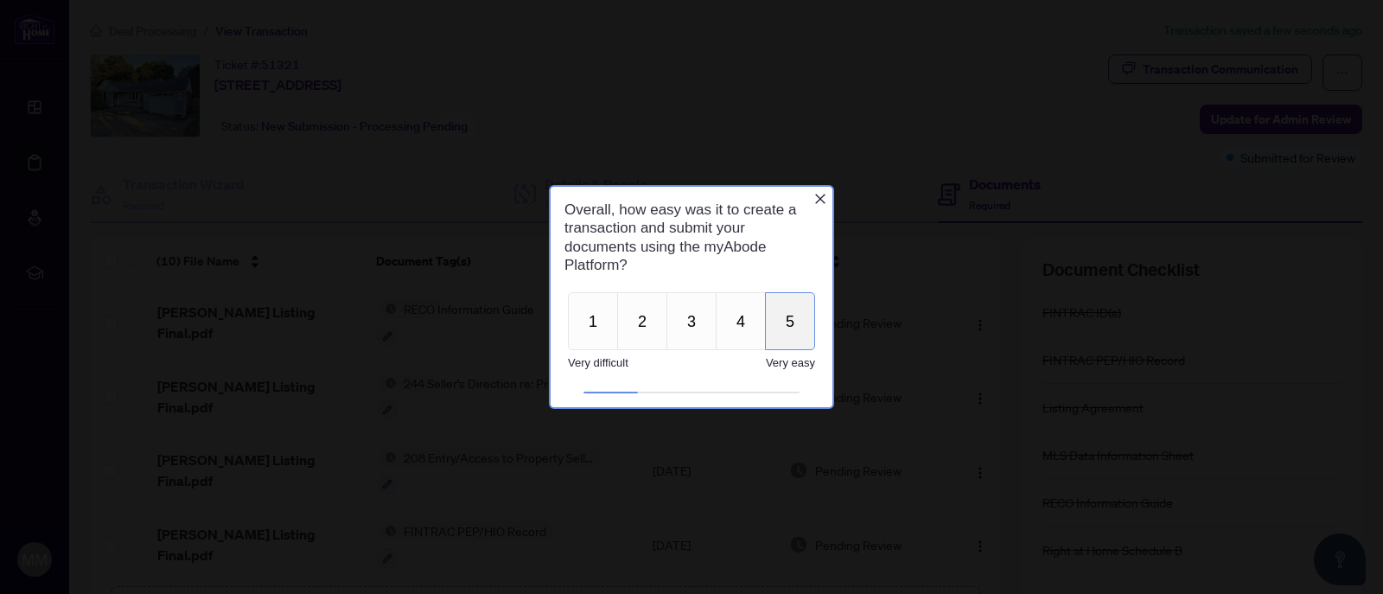
click at [788, 321] on button "5" at bounding box center [790, 321] width 50 height 58
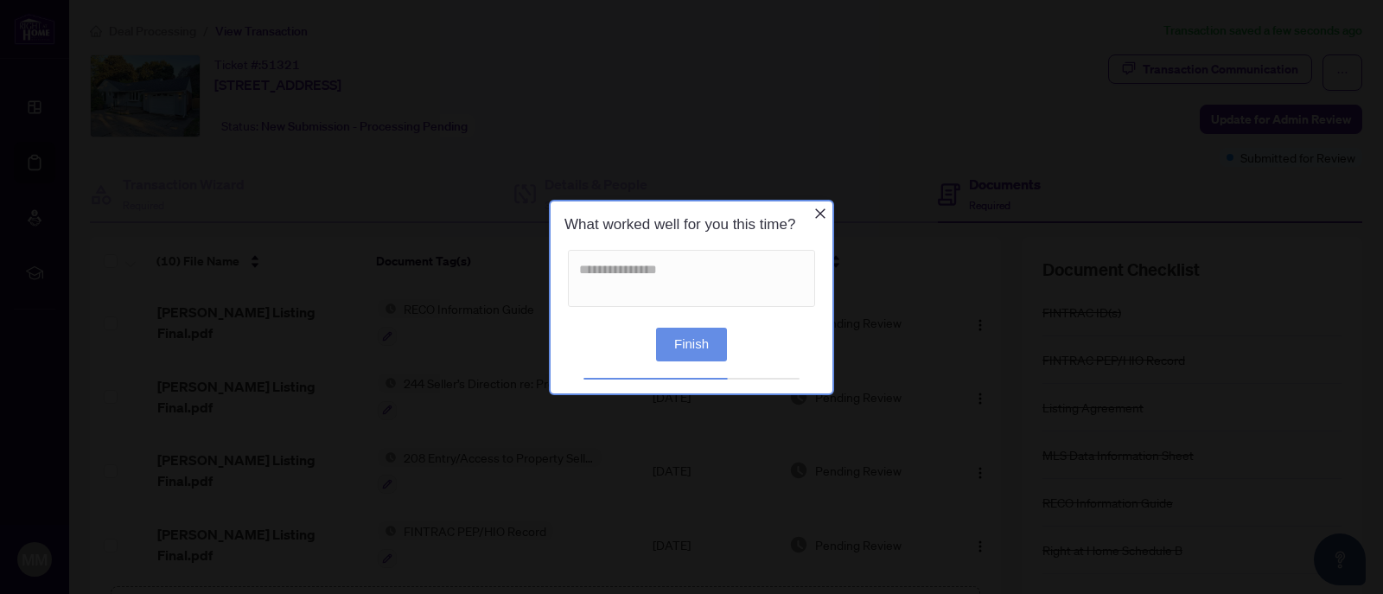
click at [699, 346] on button "Finish" at bounding box center [691, 344] width 71 height 34
